Goal: Task Accomplishment & Management: Use online tool/utility

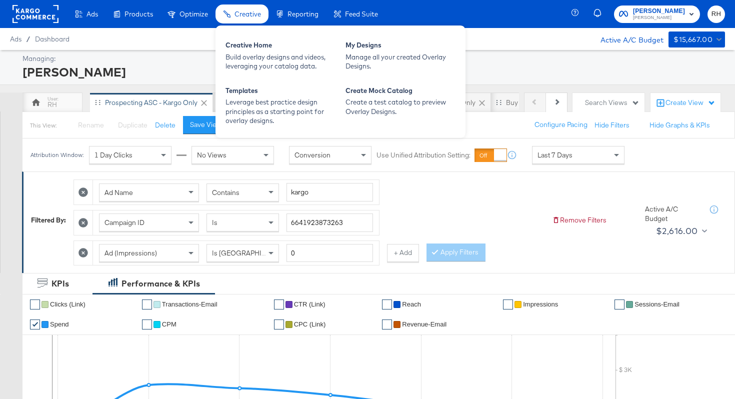
click at [238, 15] on span "Creative" at bounding box center [248, 14] width 27 height 8
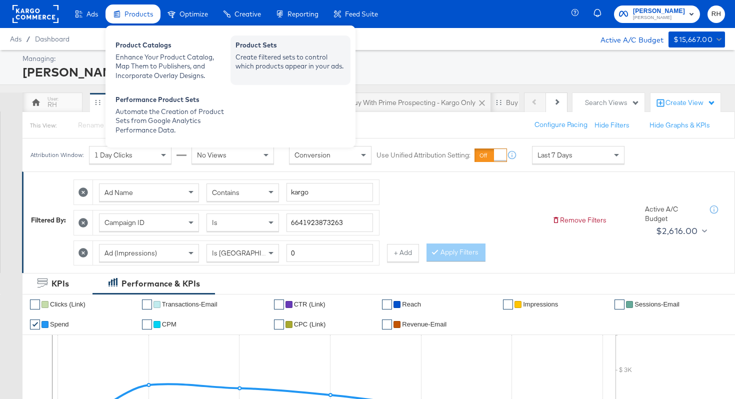
click at [266, 49] on div "Product Sets" at bounding box center [291, 47] width 110 height 12
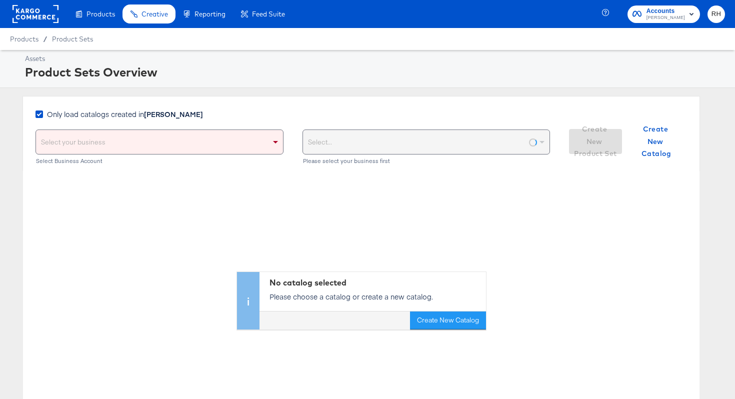
click at [173, 118] on strong "[PERSON_NAME]" at bounding box center [173, 114] width 59 height 10
click at [0, 0] on input "Only load catalogs created in [PERSON_NAME]" at bounding box center [0, 0] width 0 height 0
click at [172, 135] on div "Select your business" at bounding box center [159, 142] width 247 height 24
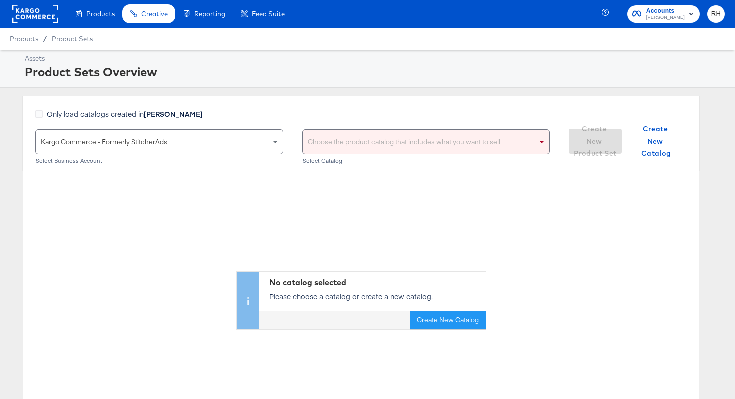
click at [342, 147] on div "Choose the product catalog that includes what you want to sell" at bounding box center [426, 142] width 247 height 24
type input "stevemadden"
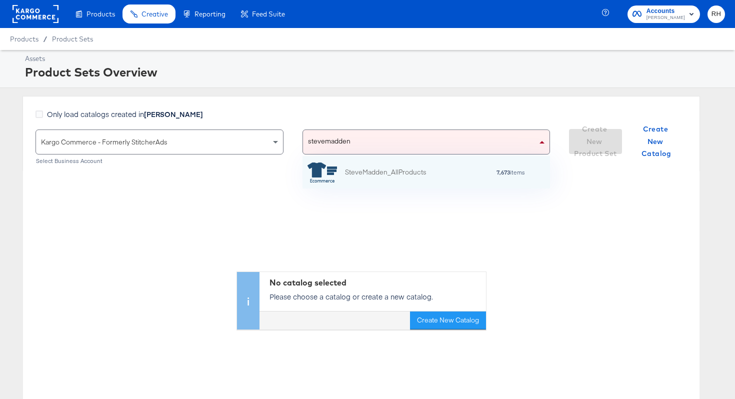
scroll to position [33, 248]
click at [360, 166] on div "SteveMadden_AllProducts" at bounding box center [367, 172] width 119 height 20
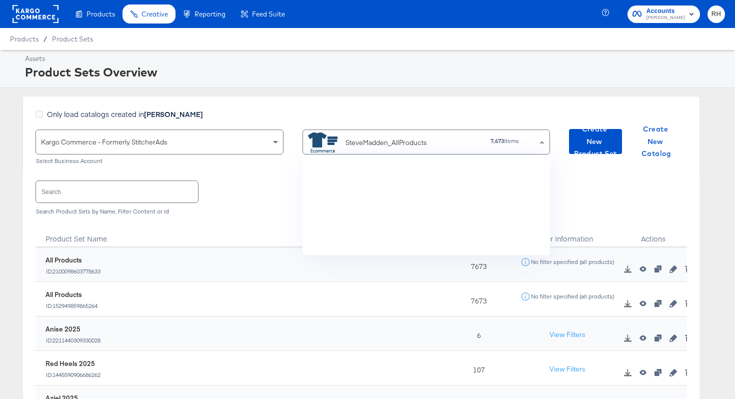
scroll to position [99, 248]
click at [355, 144] on div "SteveMadden_AllProducts" at bounding box center [387, 143] width 82 height 11
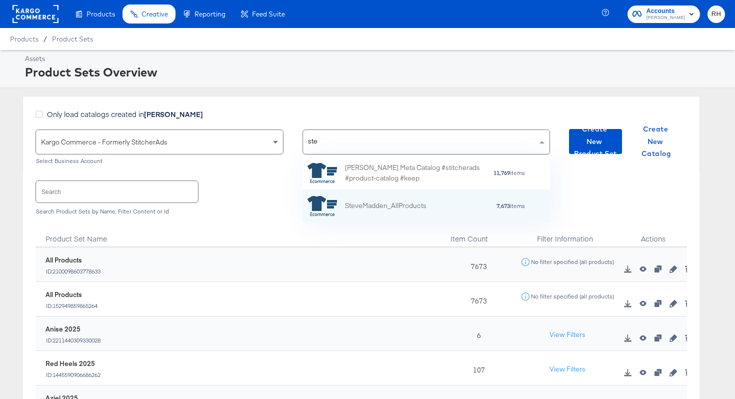
scroll to position [66, 248]
type input "[PERSON_NAME]"
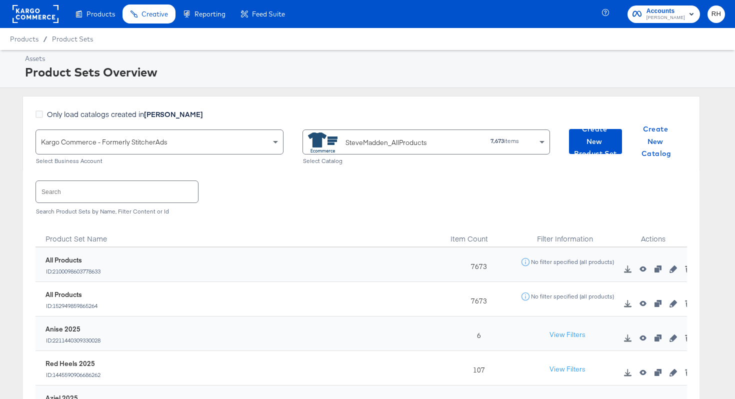
click at [293, 112] on div "Only load catalogs created in [PERSON_NAME]" at bounding box center [293, 119] width 515 height 21
click at [341, 142] on div "SteveMadden_AllProducts" at bounding box center [381, 143] width 147 height 20
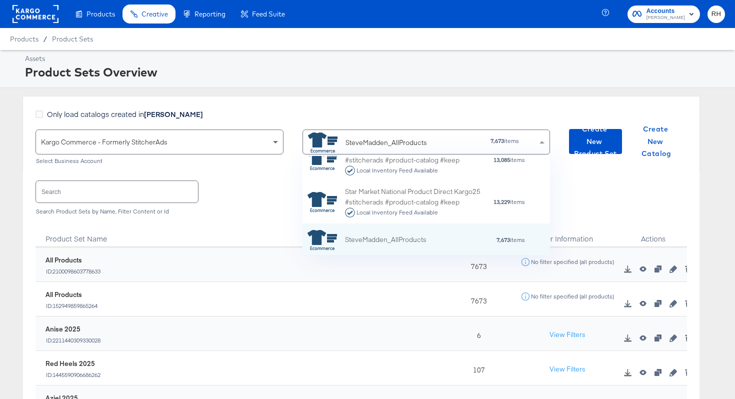
scroll to position [99, 248]
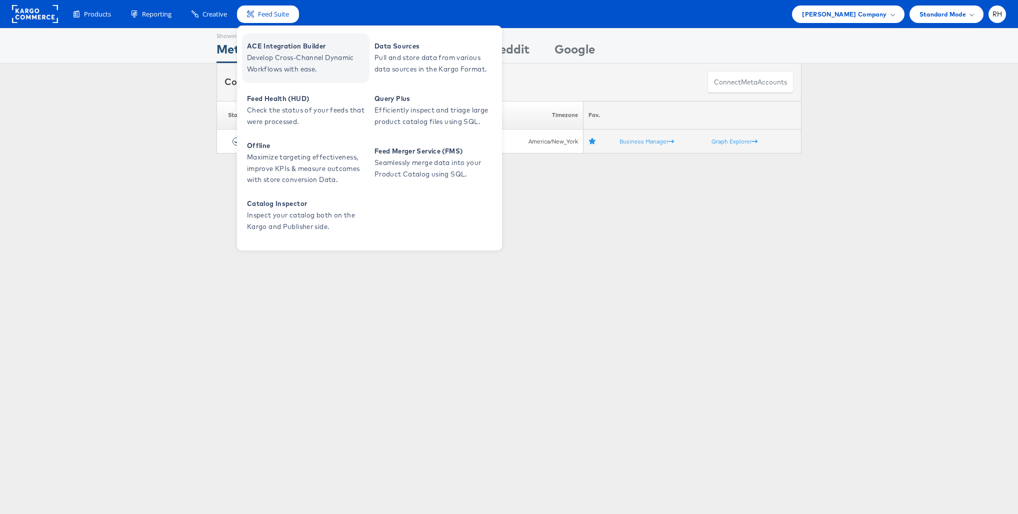
click at [268, 47] on span "ACE Integration Builder" at bounding box center [307, 47] width 120 height 12
